Goal: Navigation & Orientation: Go to known website

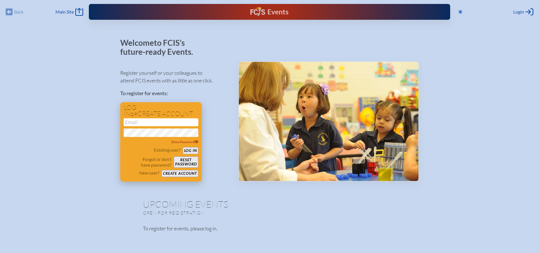
type input "[EMAIL_ADDRESS][DOMAIN_NAME]"
click at [184, 149] on button "Log in" at bounding box center [191, 150] width 16 height 7
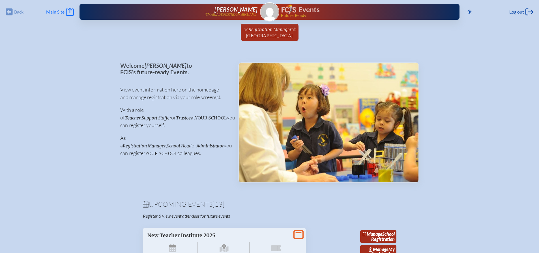
click at [59, 12] on span "Main Site" at bounding box center [55, 12] width 18 height 6
click at [64, 8] on div "Back Back Main Site Main Site Toggle to Dark Mode Log out Log out Diane LeBeau …" at bounding box center [269, 10] width 532 height 20
click at [64, 10] on span "Main Site" at bounding box center [55, 12] width 18 height 6
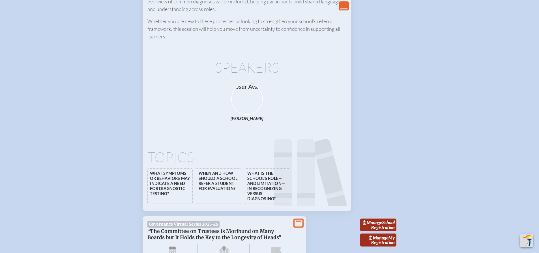
scroll to position [424, 0]
